Goal: Information Seeking & Learning: Learn about a topic

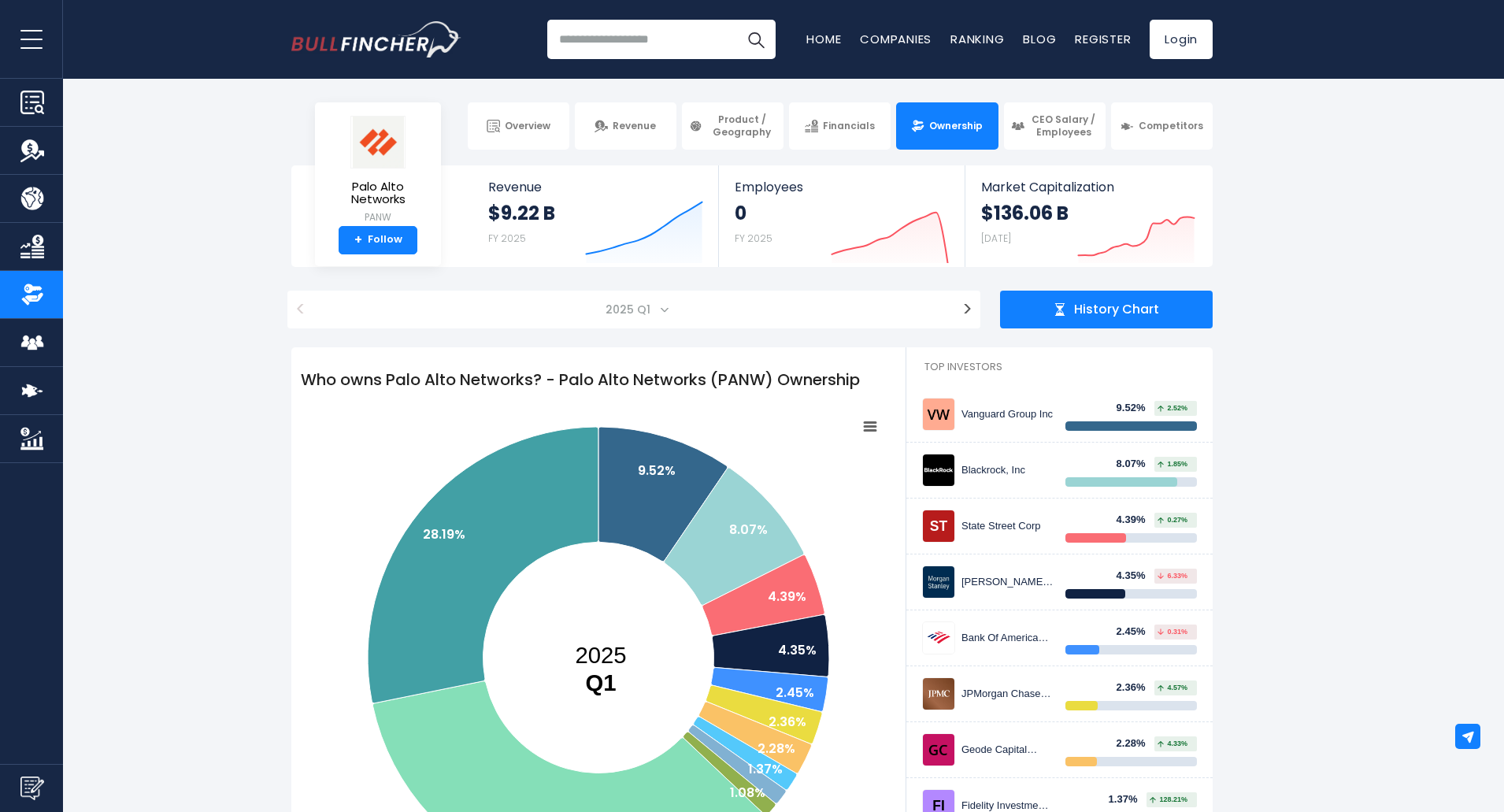
click at [639, 35] on input "search" at bounding box center [661, 40] width 229 height 40
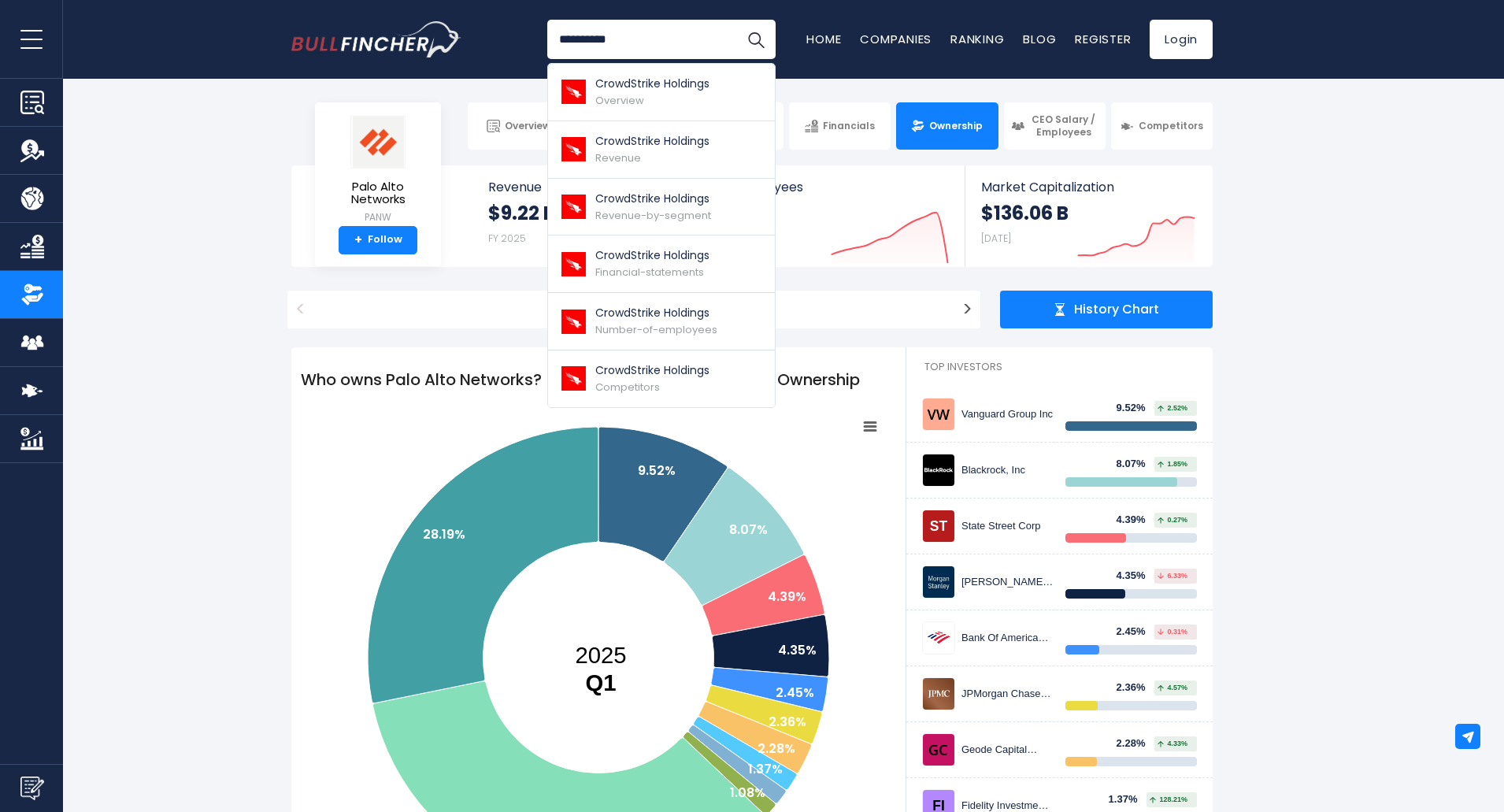
type input "**********"
click at [736, 20] on button "Search" at bounding box center [756, 40] width 40 height 40
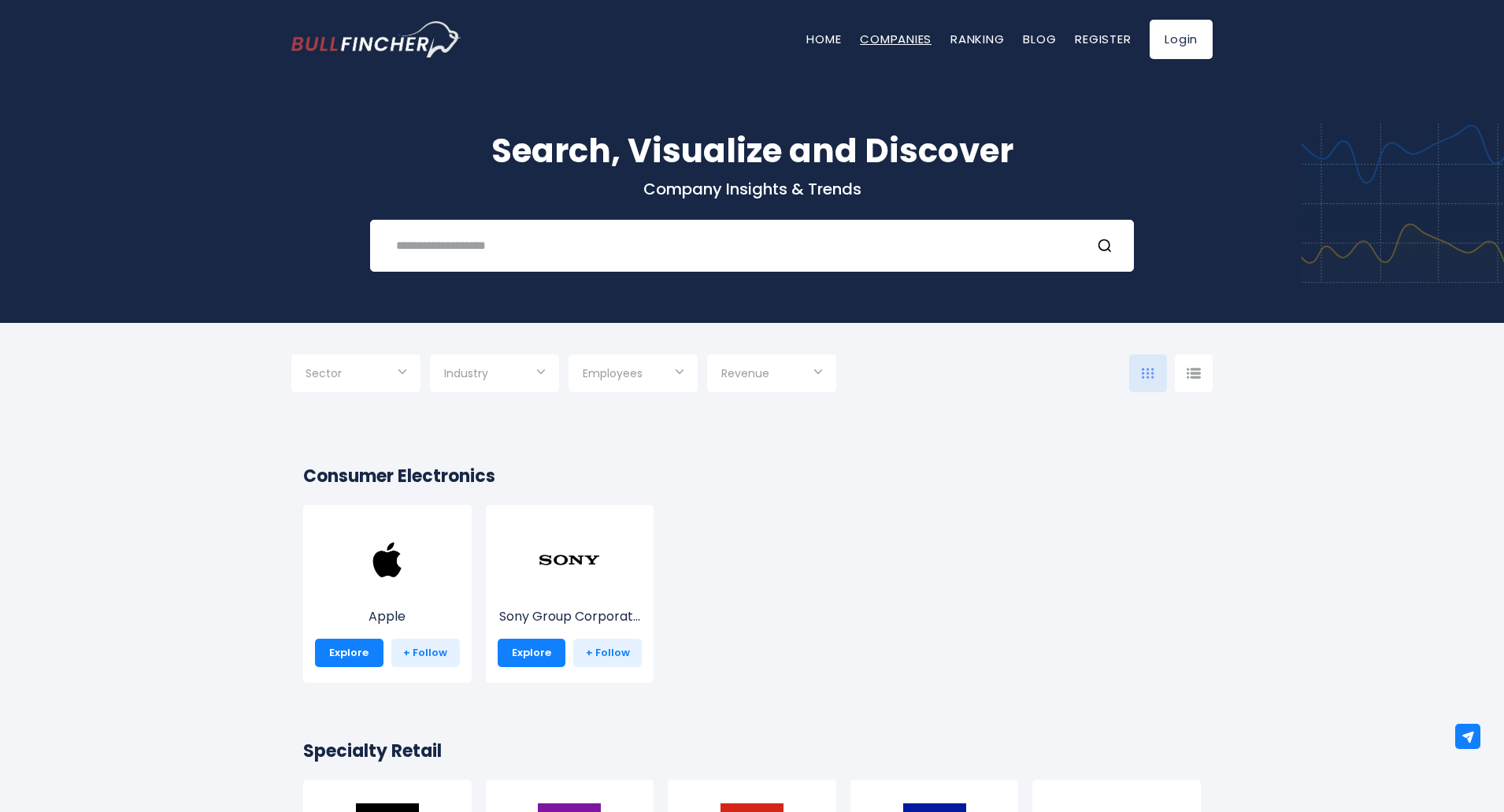
click at [899, 34] on link "Companies" at bounding box center [895, 39] width 72 height 16
